Goal: Obtain resource: Download file/media

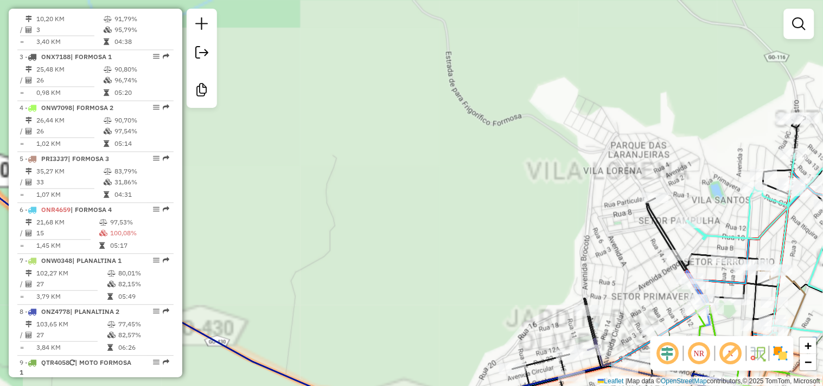
drag, startPoint x: 259, startPoint y: 53, endPoint x: 327, endPoint y: 147, distance: 115.4
click at [328, 146] on div "Janela de atendimento Grade de atendimento Capacidade Transportadoras Veículos …" at bounding box center [411, 193] width 823 height 386
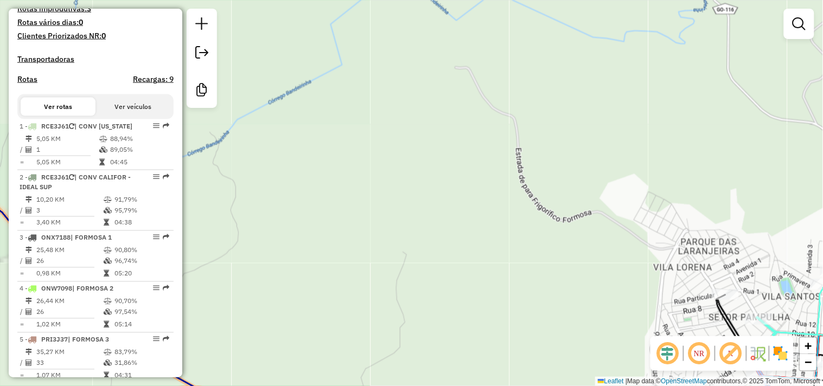
scroll to position [79, 0]
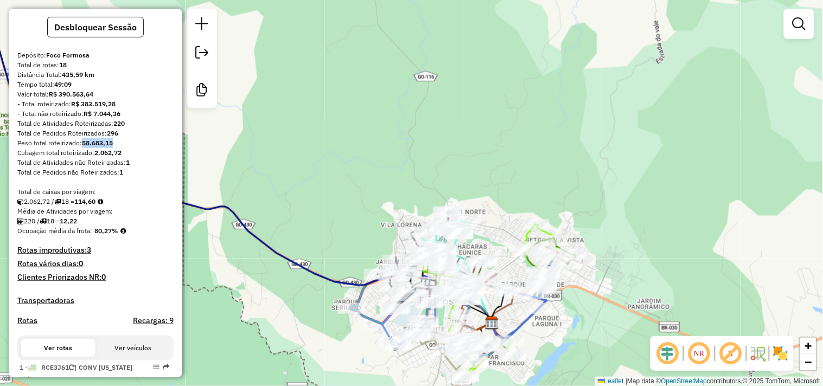
drag, startPoint x: 113, startPoint y: 153, endPoint x: 84, endPoint y: 151, distance: 28.9
click at [84, 147] on strong "58.683,15" at bounding box center [97, 143] width 31 height 8
copy strong "58.683,15"
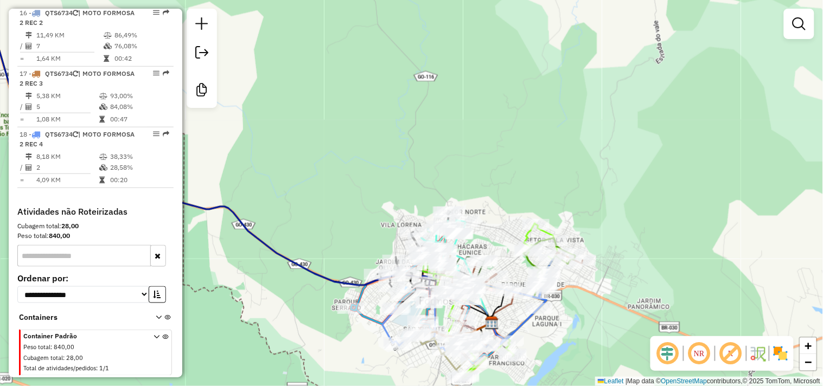
scroll to position [1234, 0]
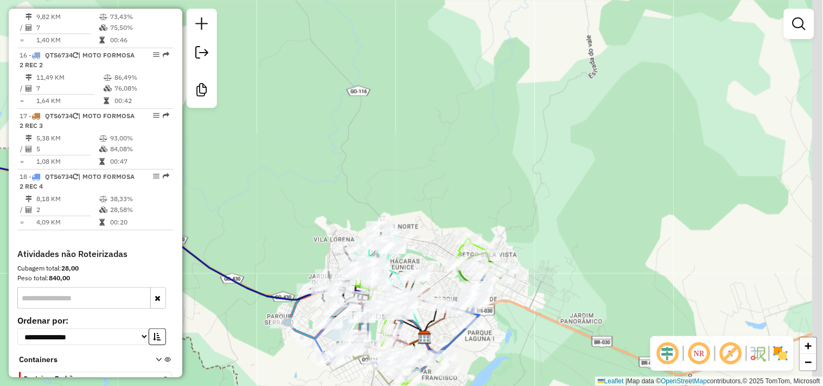
drag, startPoint x: 408, startPoint y: 156, endPoint x: 331, endPoint y: 181, distance: 80.4
click at [334, 181] on div "Janela de atendimento Grade de atendimento Capacidade Transportadoras Veículos …" at bounding box center [411, 193] width 823 height 386
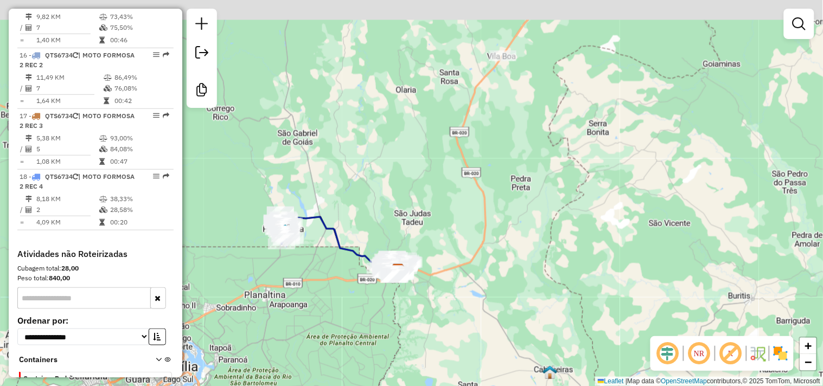
drag, startPoint x: 522, startPoint y: 190, endPoint x: 500, endPoint y: 290, distance: 102.2
click at [502, 287] on div "Janela de atendimento Grade de atendimento Capacidade Transportadoras Veículos …" at bounding box center [411, 193] width 823 height 386
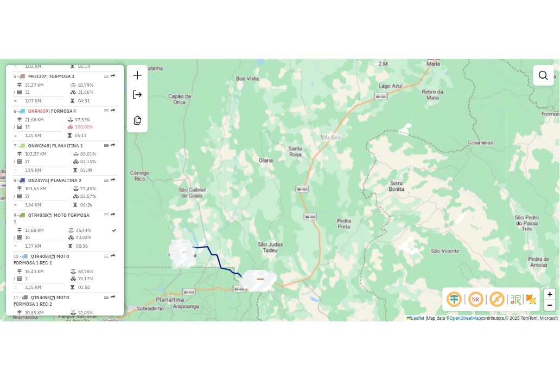
scroll to position [511, 0]
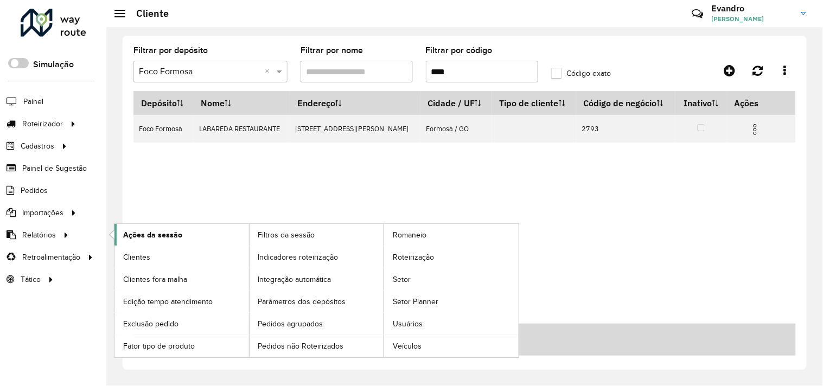
click at [156, 235] on span "Ações da sessão" at bounding box center [152, 234] width 59 height 11
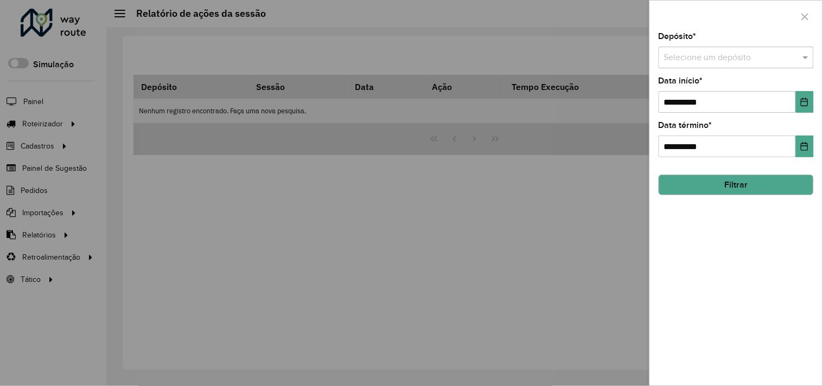
click at [713, 57] on input "text" at bounding box center [725, 58] width 123 height 13
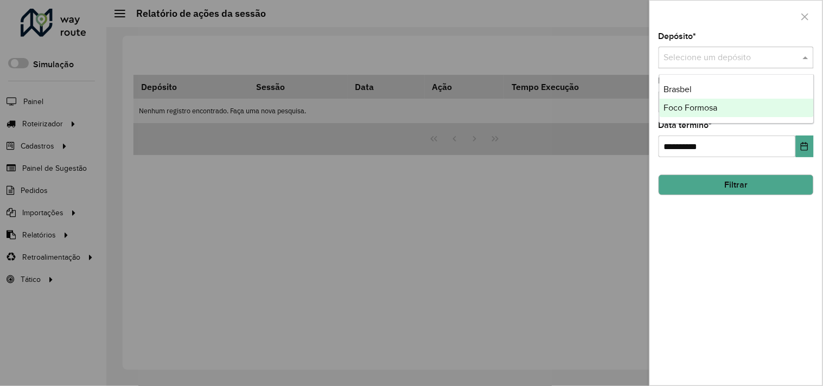
click at [685, 107] on span "Foco Formosa" at bounding box center [691, 107] width 54 height 9
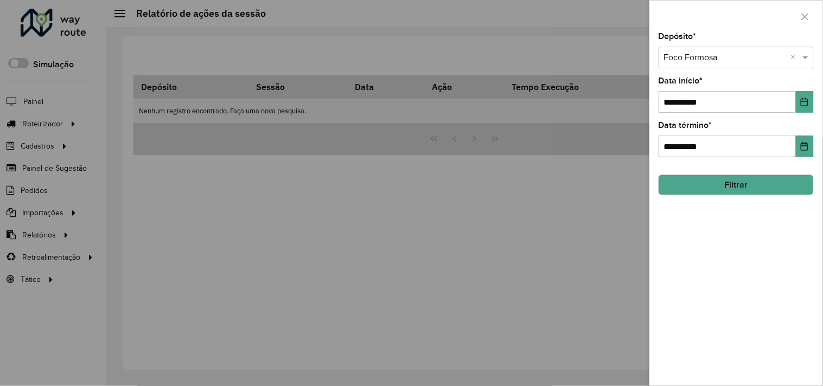
click at [711, 190] on button "Filtrar" at bounding box center [735, 185] width 155 height 21
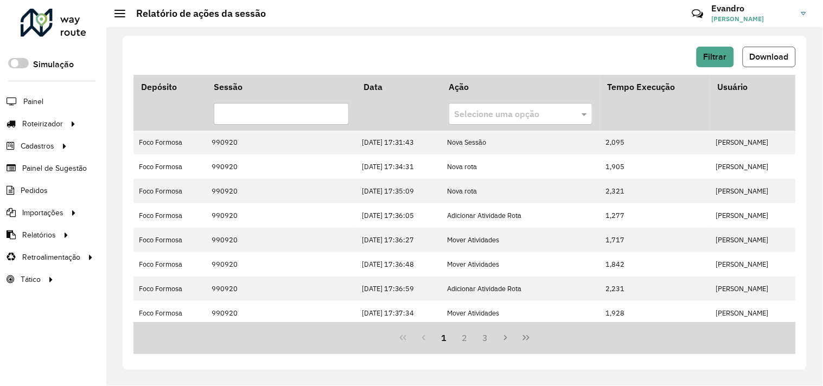
click at [763, 50] on button "Download" at bounding box center [769, 57] width 53 height 21
